Goal: Task Accomplishment & Management: Use online tool/utility

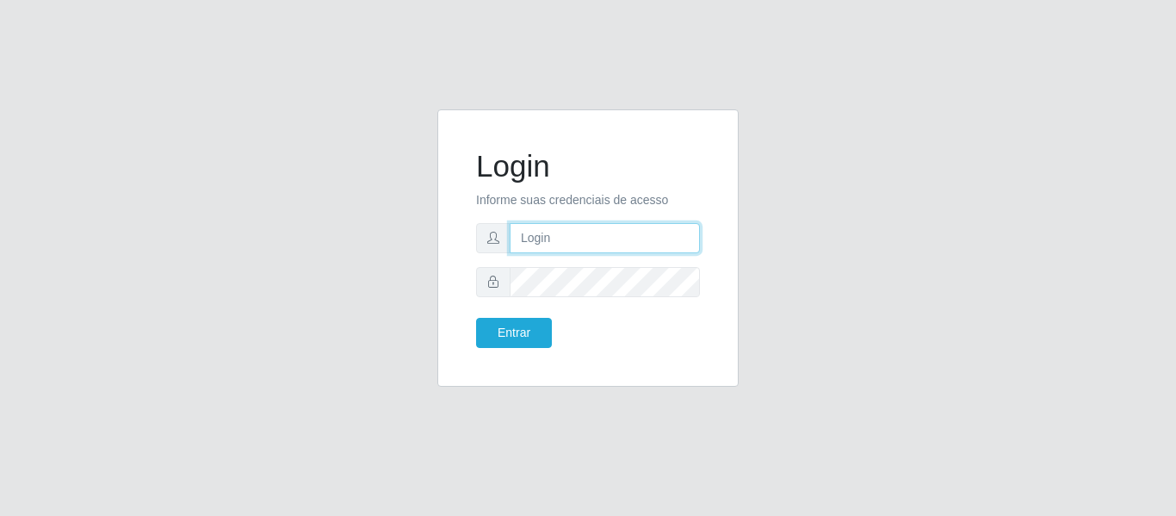
click at [663, 249] on input "text" at bounding box center [605, 238] width 190 height 30
type input "[PERSON_NAME][EMAIL_ADDRESS][DOMAIN_NAME]"
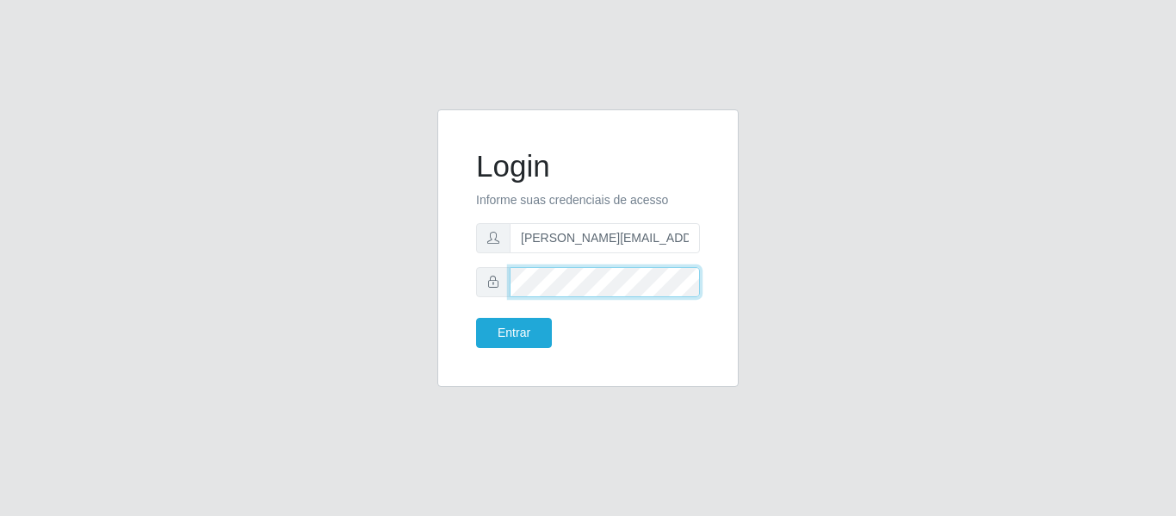
click at [476, 318] on button "Entrar" at bounding box center [514, 333] width 76 height 30
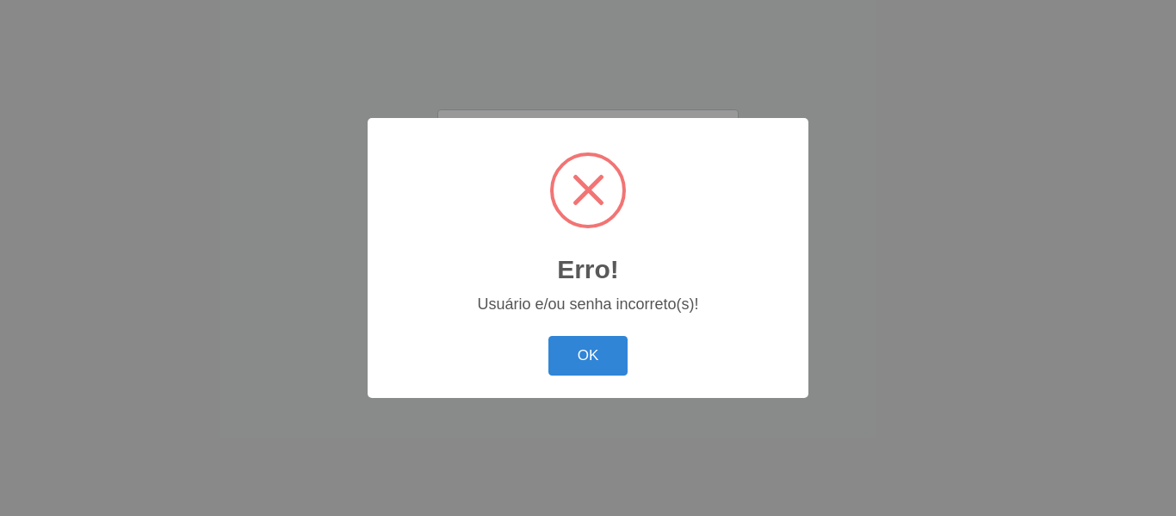
click at [521, 337] on body "Login Informe suas credenciais de acesso [PERSON_NAME][EMAIL_ADDRESS][DOMAIN_NA…" at bounding box center [588, 258] width 1176 height 516
click at [560, 351] on button "OK" at bounding box center [588, 356] width 80 height 40
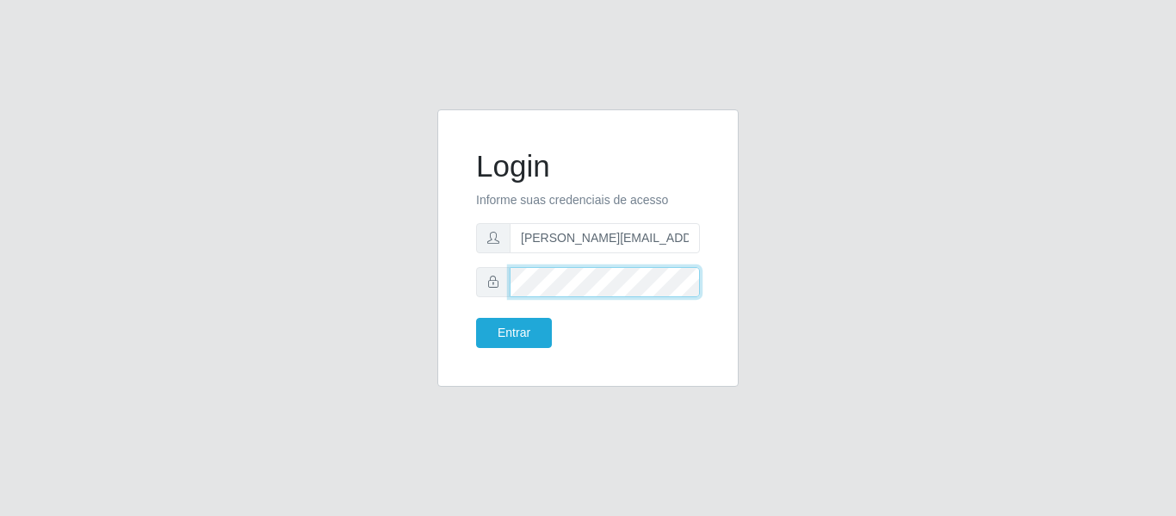
click at [476, 318] on button "Entrar" at bounding box center [514, 333] width 76 height 30
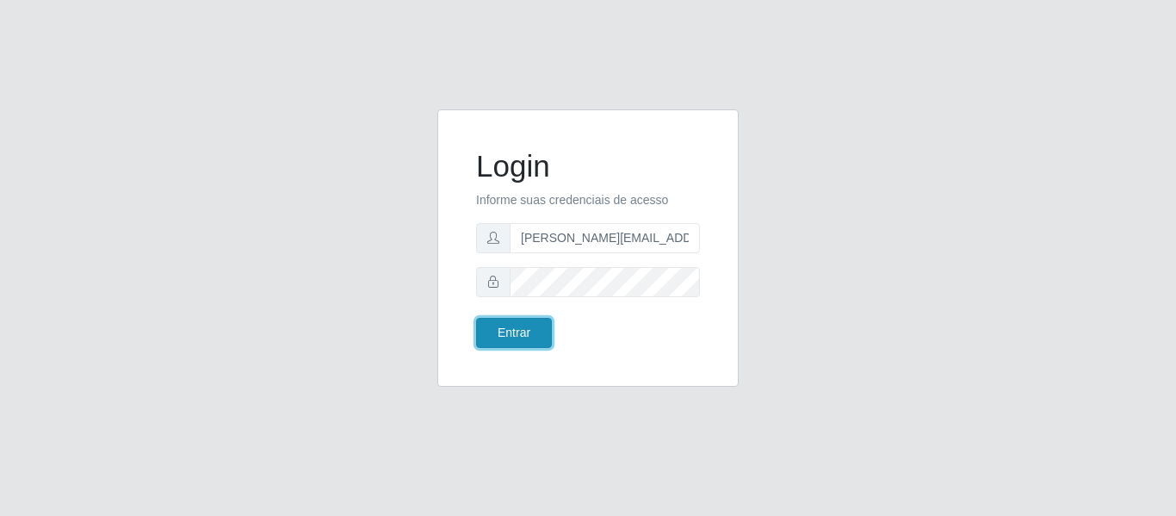
click at [529, 332] on button "Entrar" at bounding box center [514, 333] width 76 height 30
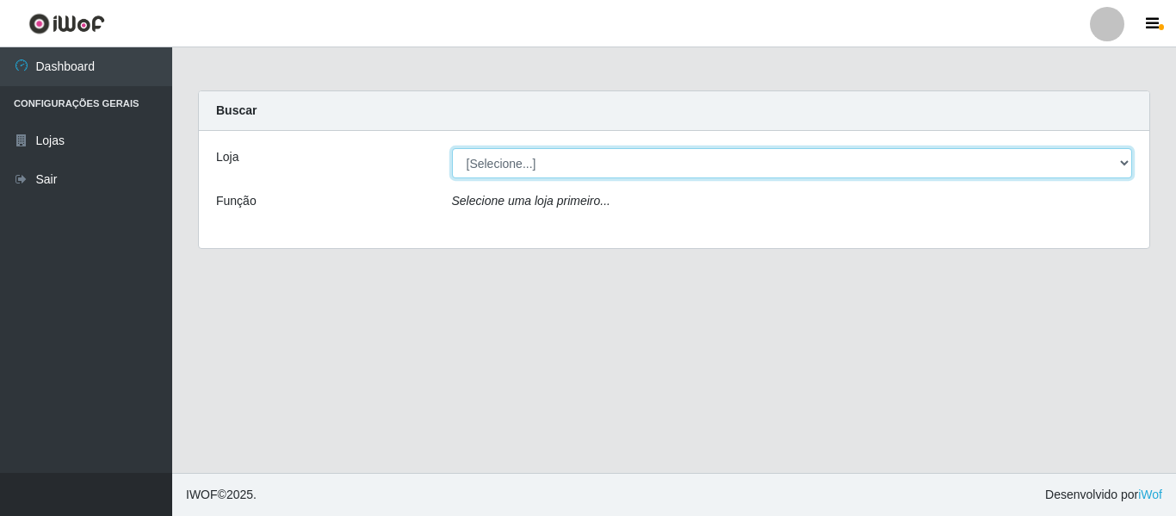
click at [1121, 154] on select "[Selecione...] Hiper Queiroz - [GEOGRAPHIC_DATA]" at bounding box center [792, 163] width 681 height 30
select select "497"
click at [452, 148] on select "[Selecione...] Hiper Queiroz - [GEOGRAPHIC_DATA]" at bounding box center [792, 163] width 681 height 30
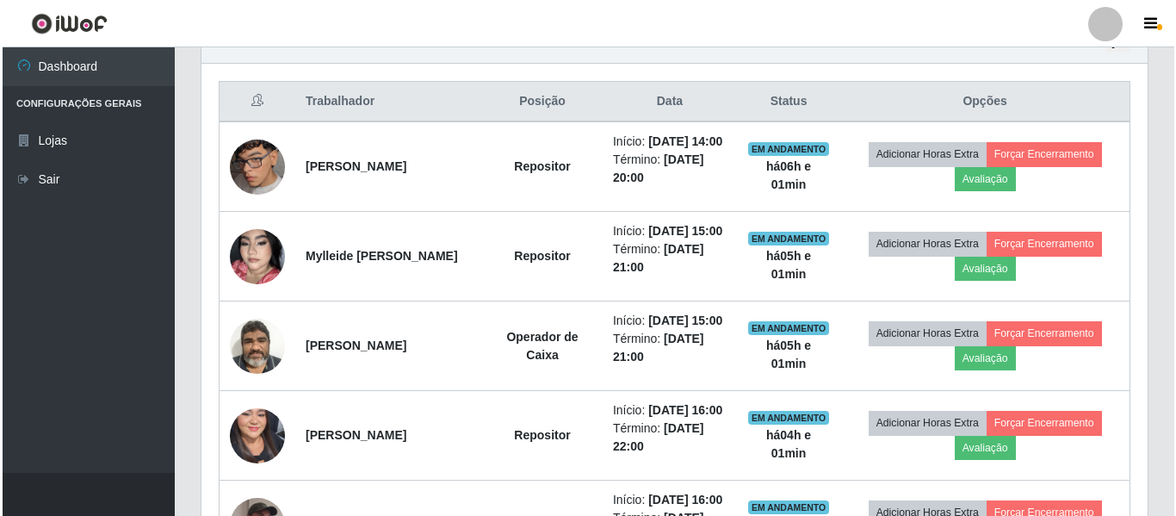
scroll to position [603, 0]
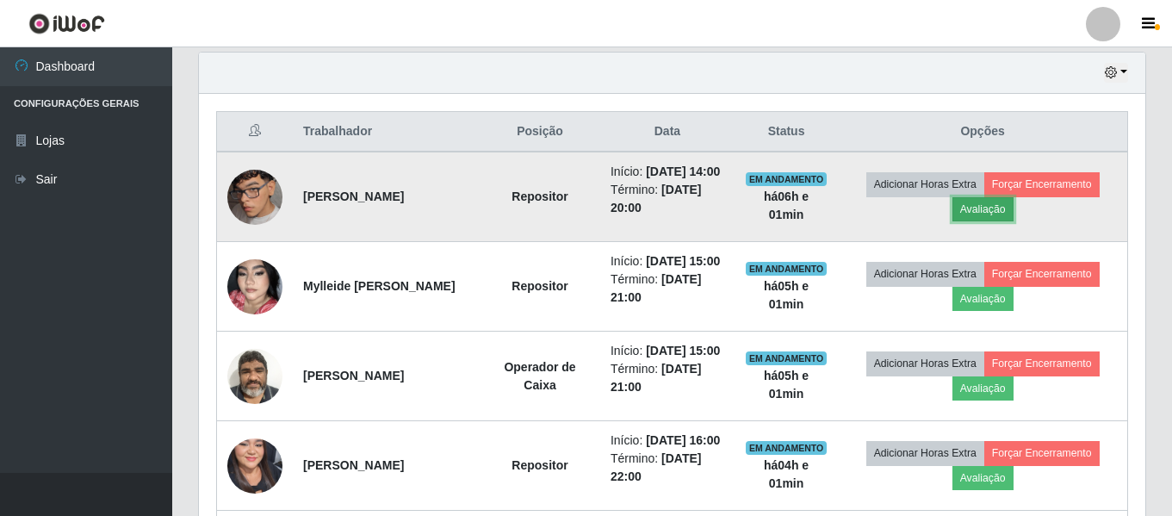
click at [1003, 220] on button "Avaliação" at bounding box center [982, 209] width 61 height 24
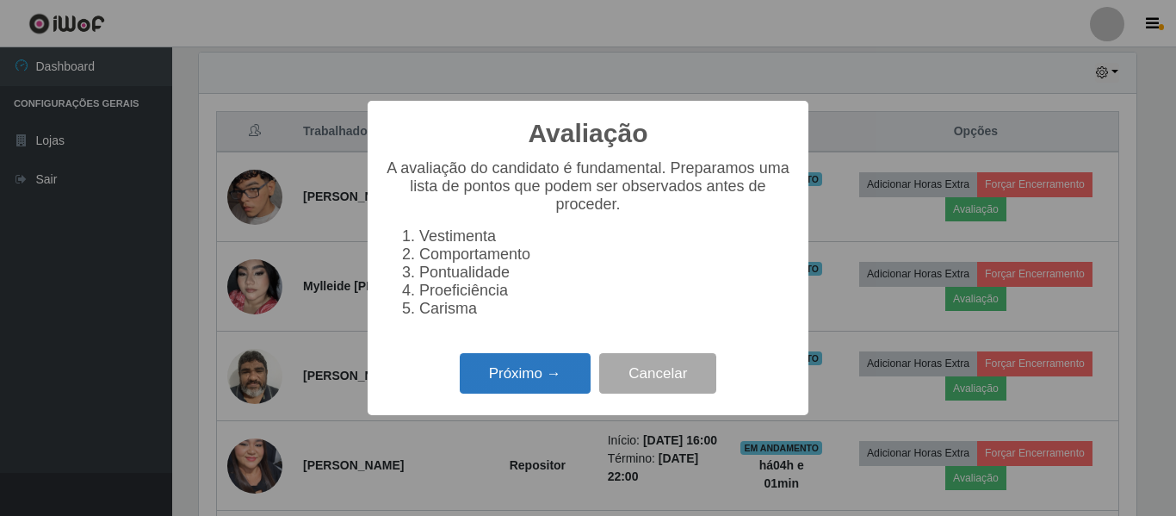
click at [526, 376] on button "Próximo →" at bounding box center [525, 373] width 131 height 40
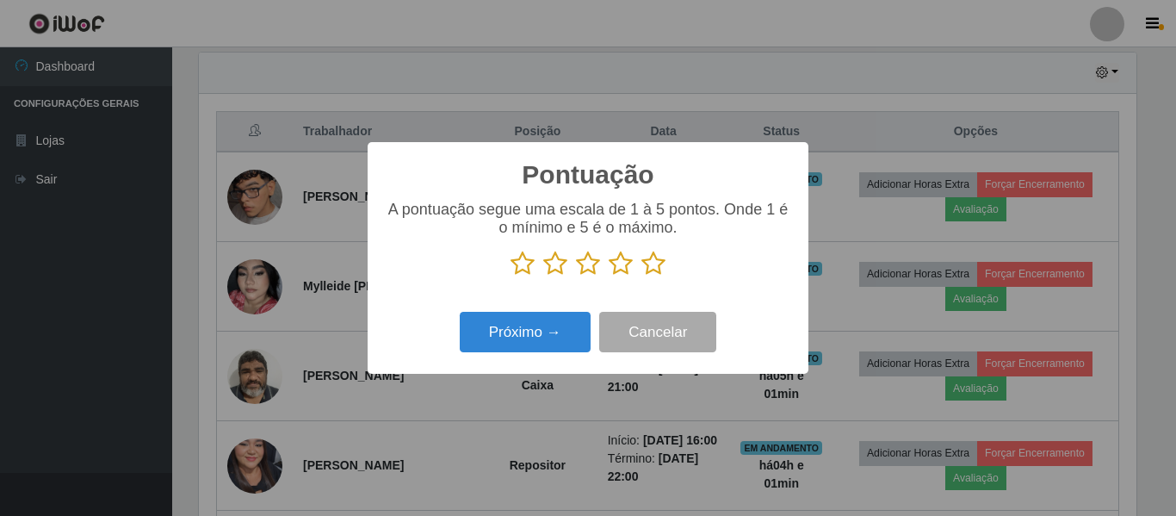
click at [651, 264] on icon at bounding box center [653, 264] width 24 height 26
click at [641, 276] on input "radio" at bounding box center [641, 276] width 0 height 0
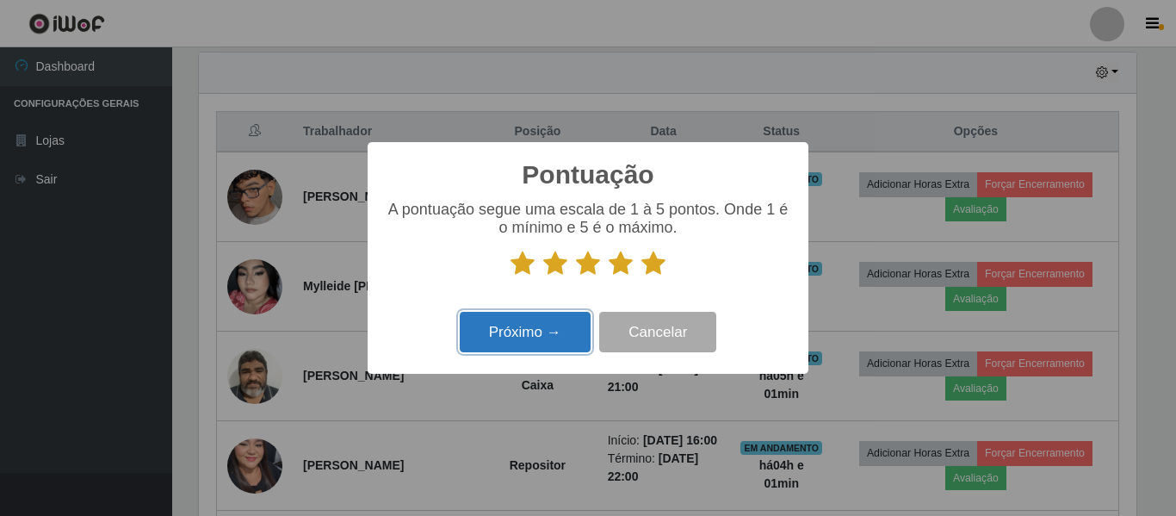
click at [560, 335] on button "Próximo →" at bounding box center [525, 332] width 131 height 40
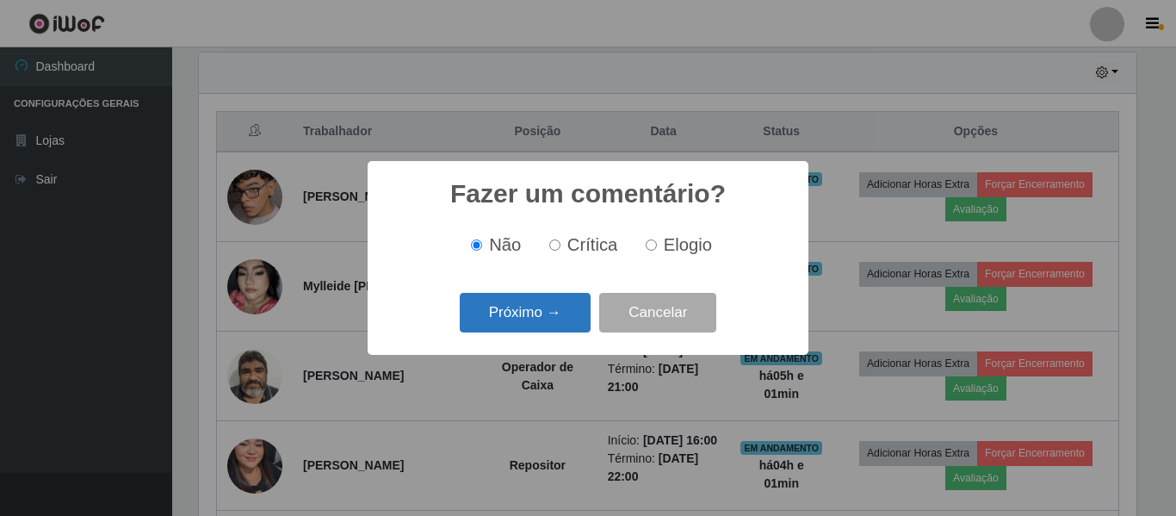
click at [560, 316] on button "Próximo →" at bounding box center [525, 313] width 131 height 40
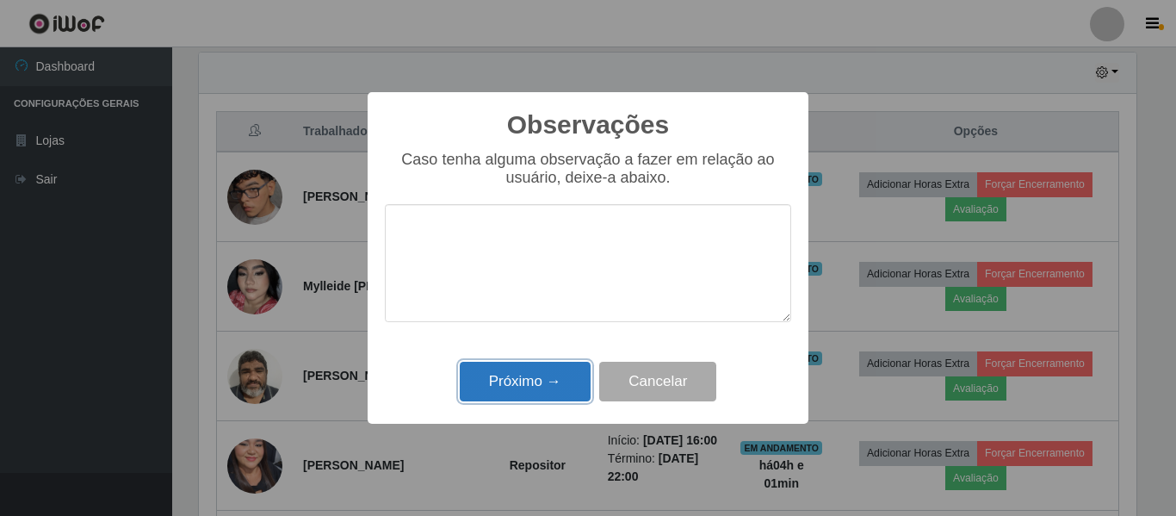
click at [557, 375] on button "Próximo →" at bounding box center [525, 382] width 131 height 40
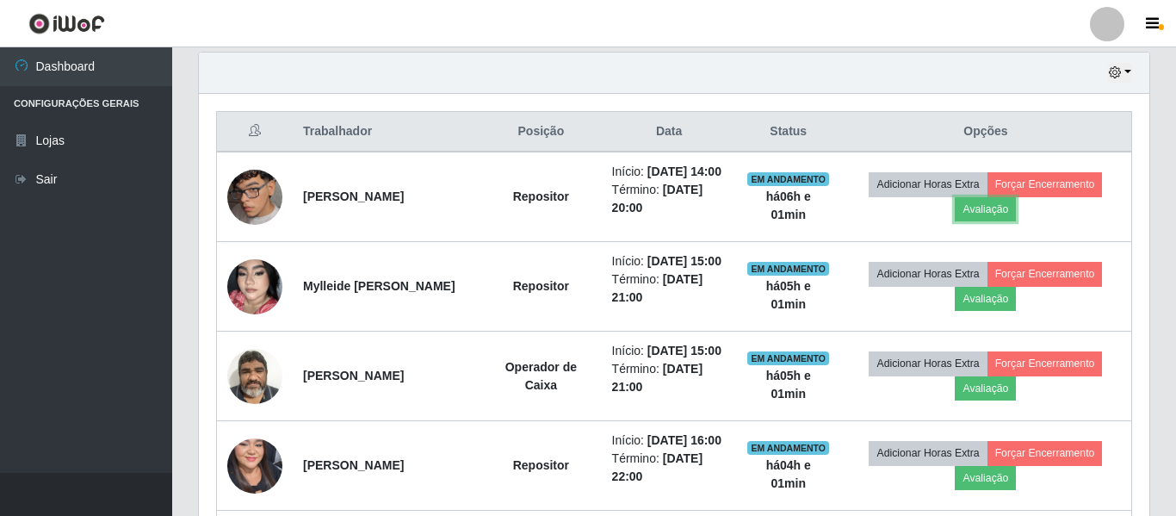
scroll to position [357, 946]
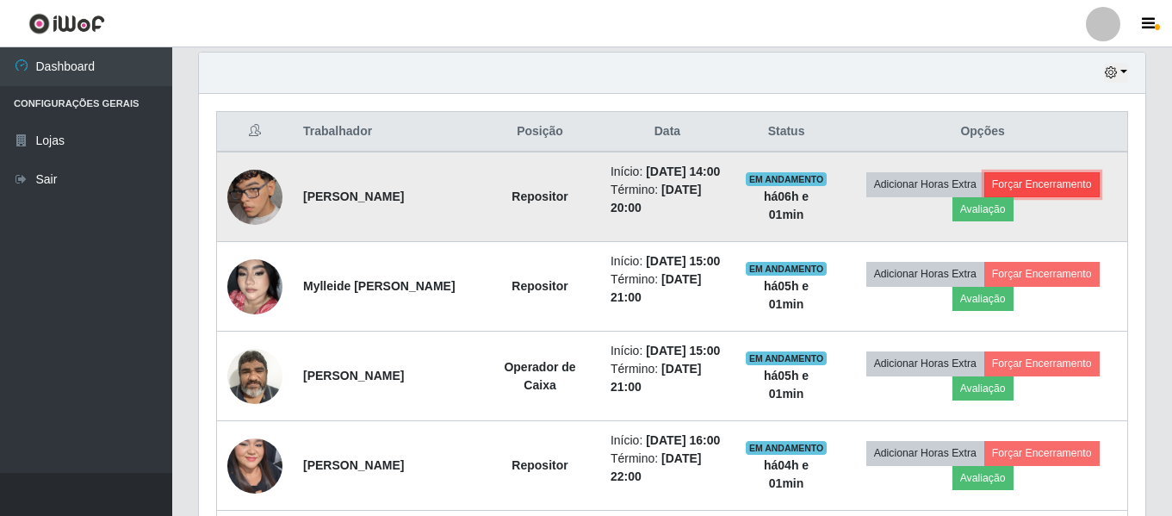
click at [1059, 190] on button "Forçar Encerramento" at bounding box center [1041, 184] width 115 height 24
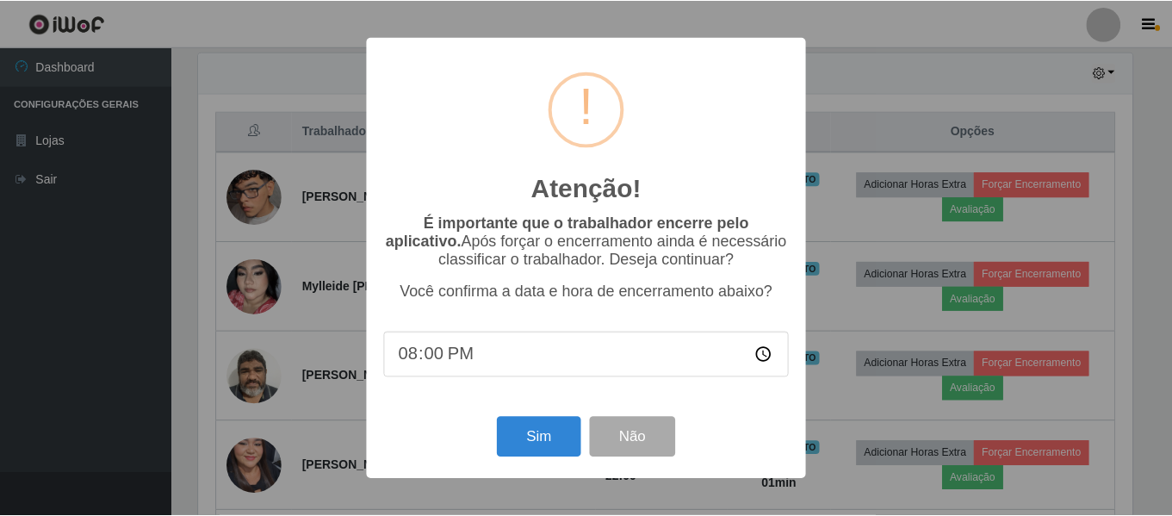
scroll to position [357, 938]
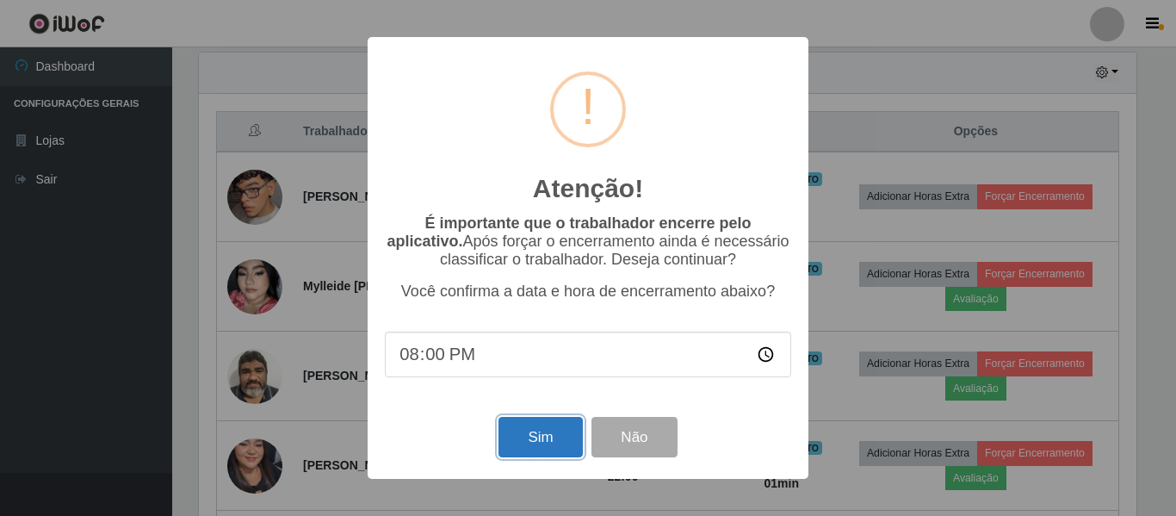
click at [542, 437] on button "Sim" at bounding box center [541, 437] width 84 height 40
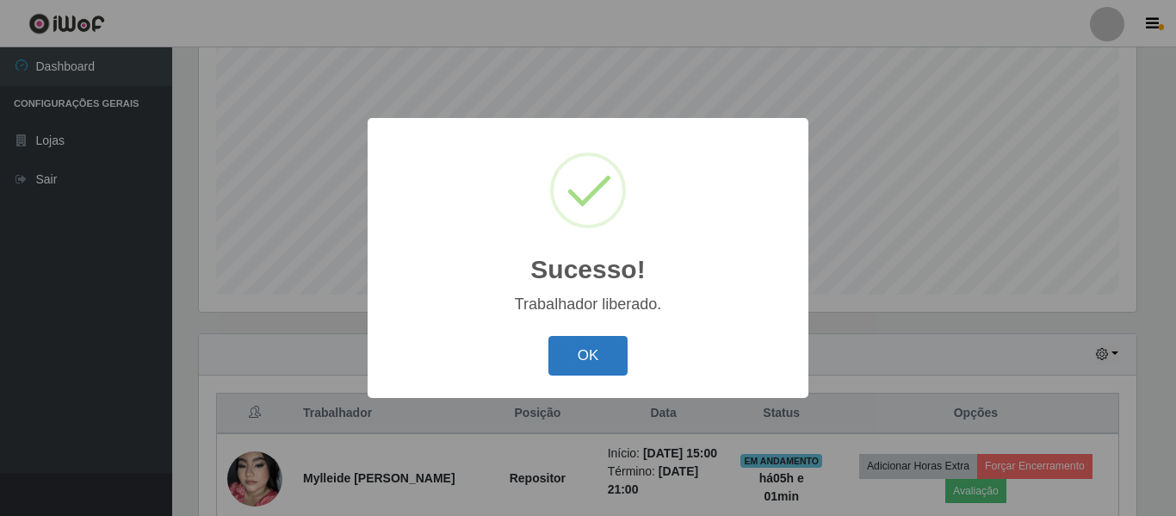
click at [608, 358] on button "OK" at bounding box center [588, 356] width 80 height 40
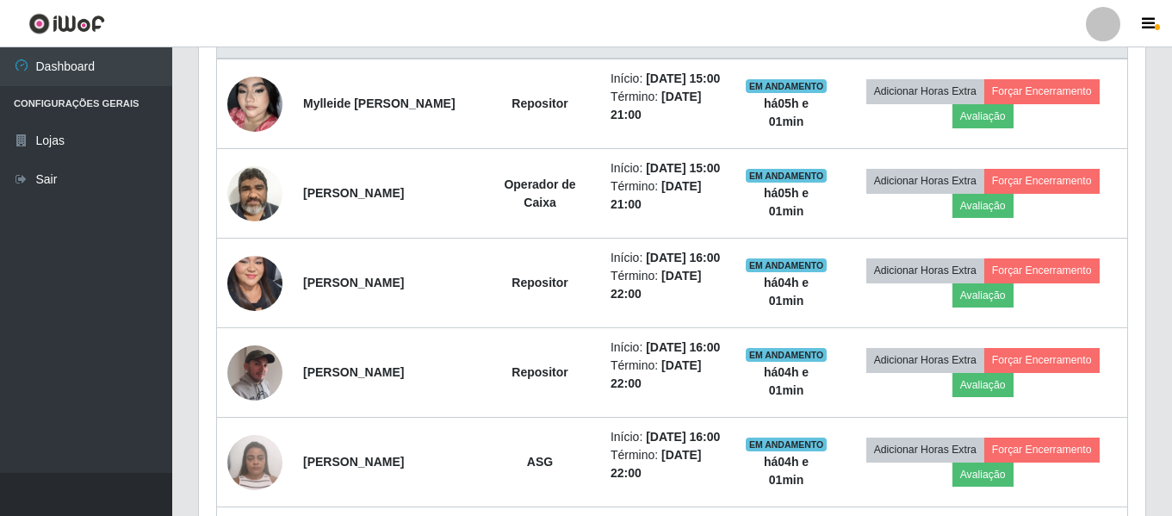
scroll to position [666, 0]
